Goal: Information Seeking & Learning: Find specific fact

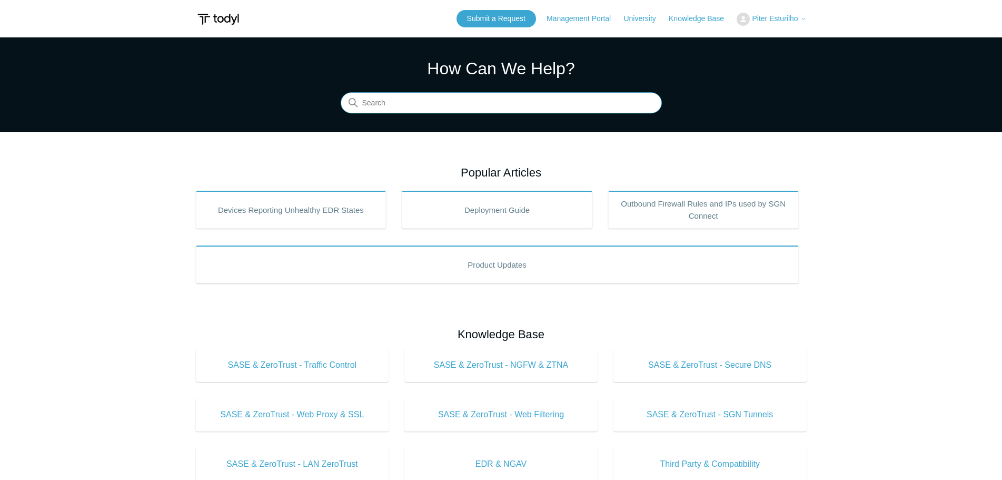
click at [468, 110] on input "Search" at bounding box center [501, 103] width 321 height 21
type input "line of sight"
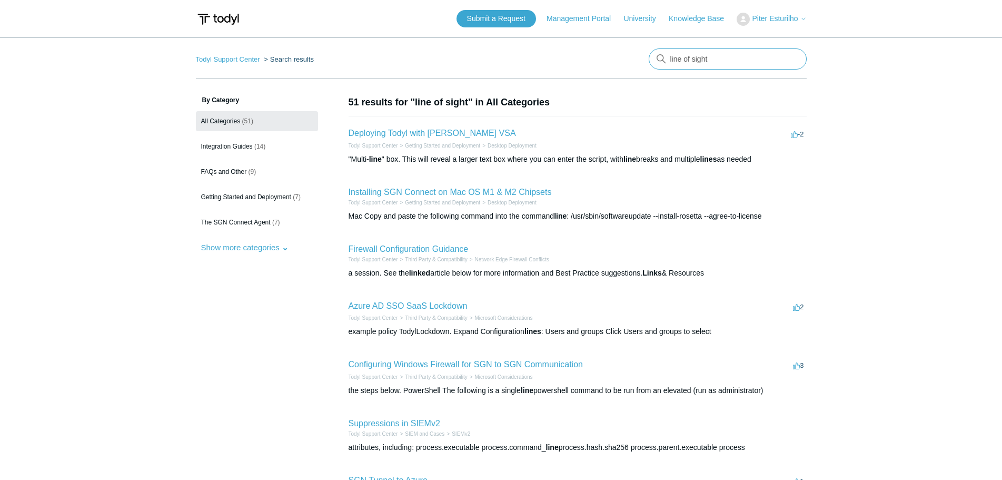
drag, startPoint x: 691, startPoint y: 59, endPoint x: 564, endPoint y: 67, distance: 127.2
click at [564, 67] on nav "Todyl Support Center Search results There are no matching results in this help …" at bounding box center [501, 63] width 611 height 30
type input "sight"
